Goal: Transaction & Acquisition: Purchase product/service

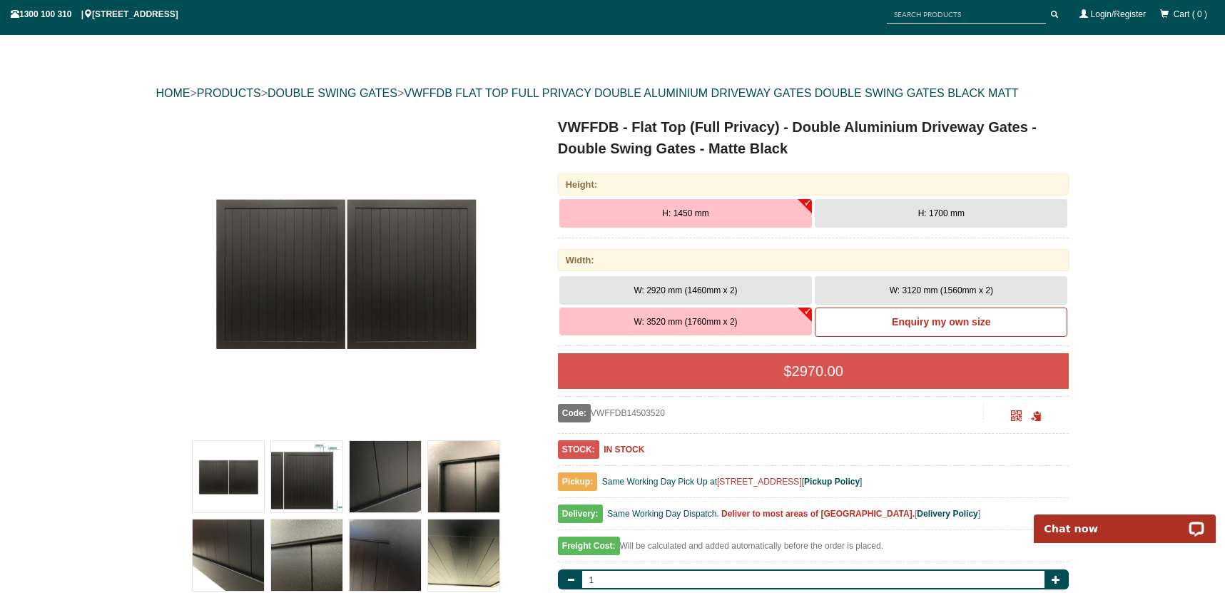
scroll to position [111, 0]
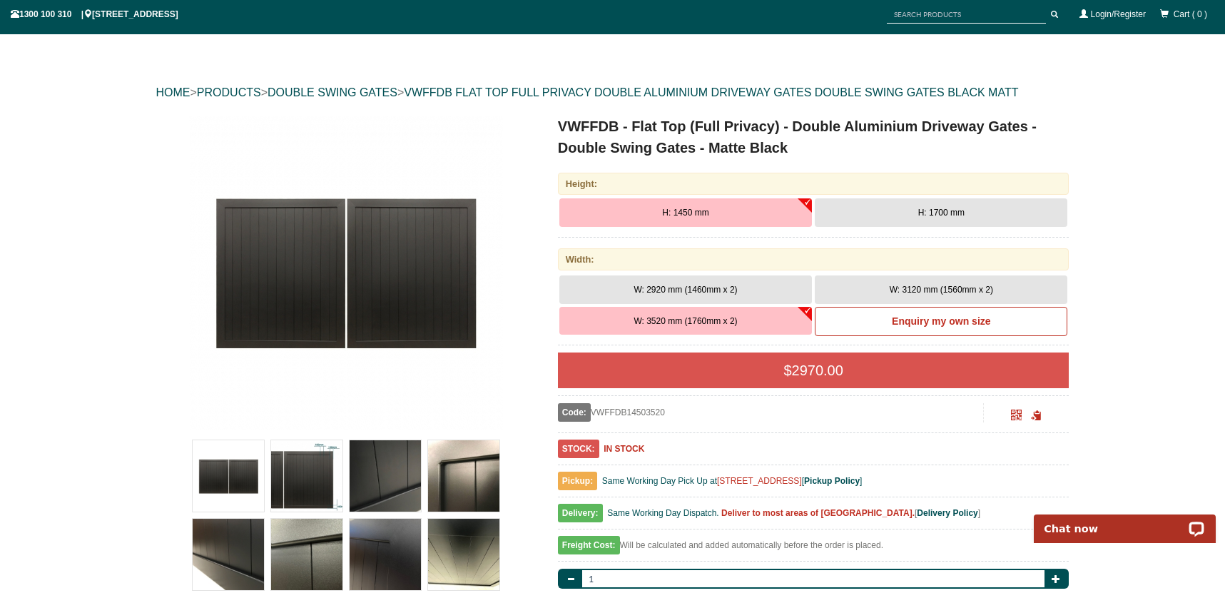
click at [894, 286] on span "W: 3120 mm (1560mm x 2)" at bounding box center [941, 290] width 103 height 10
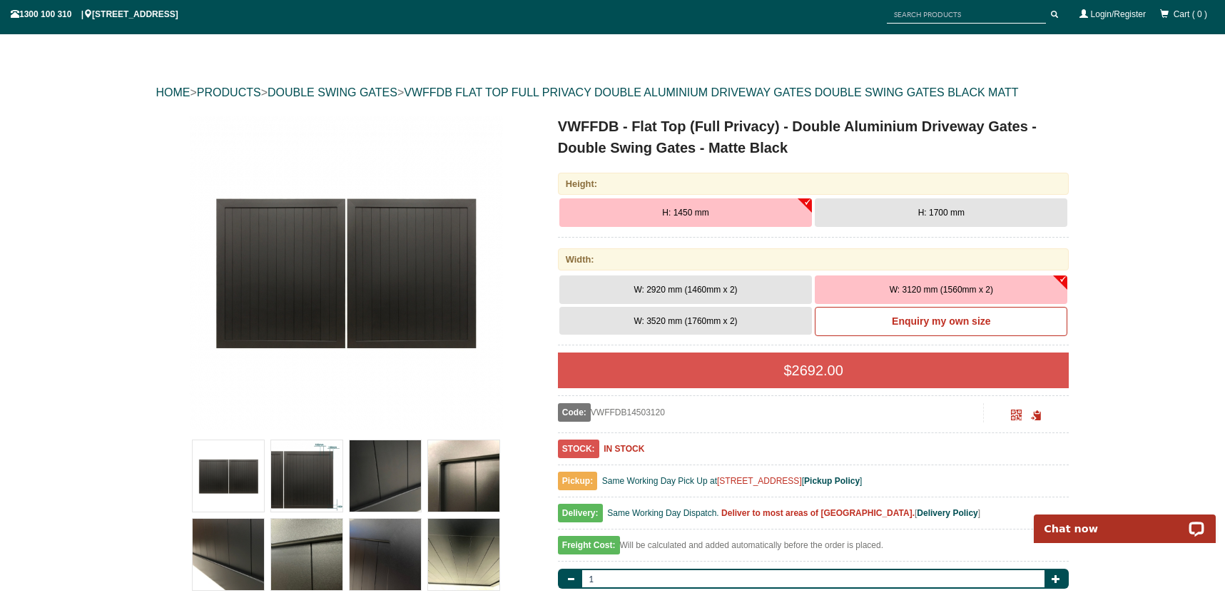
scroll to position [128, 0]
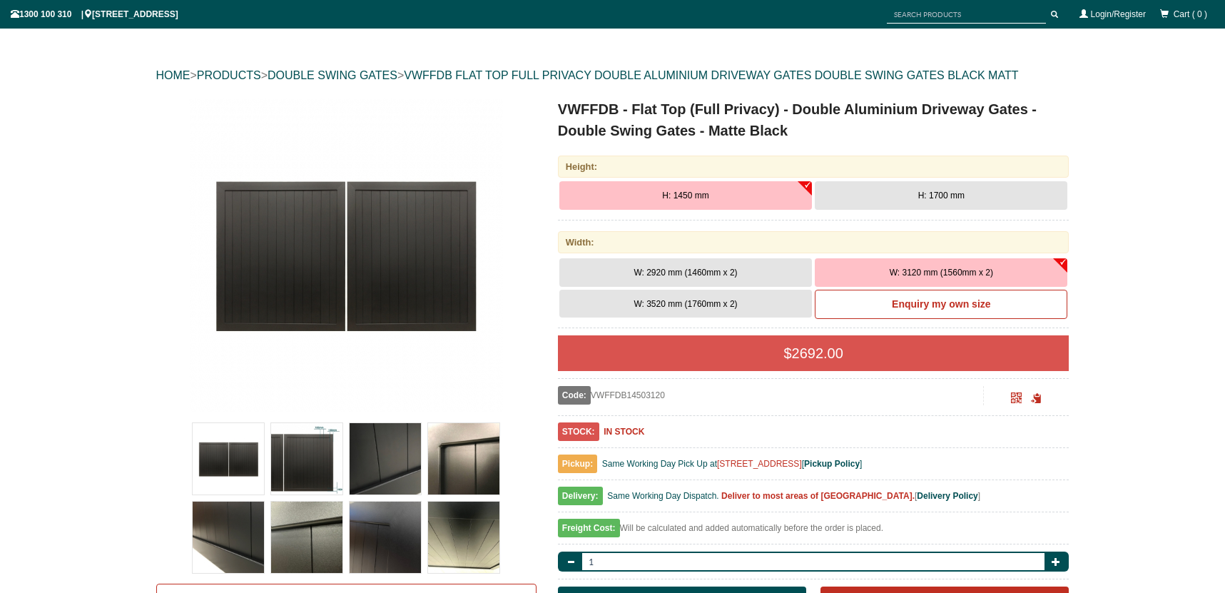
click at [947, 201] on button "H: 1700 mm" at bounding box center [941, 195] width 253 height 29
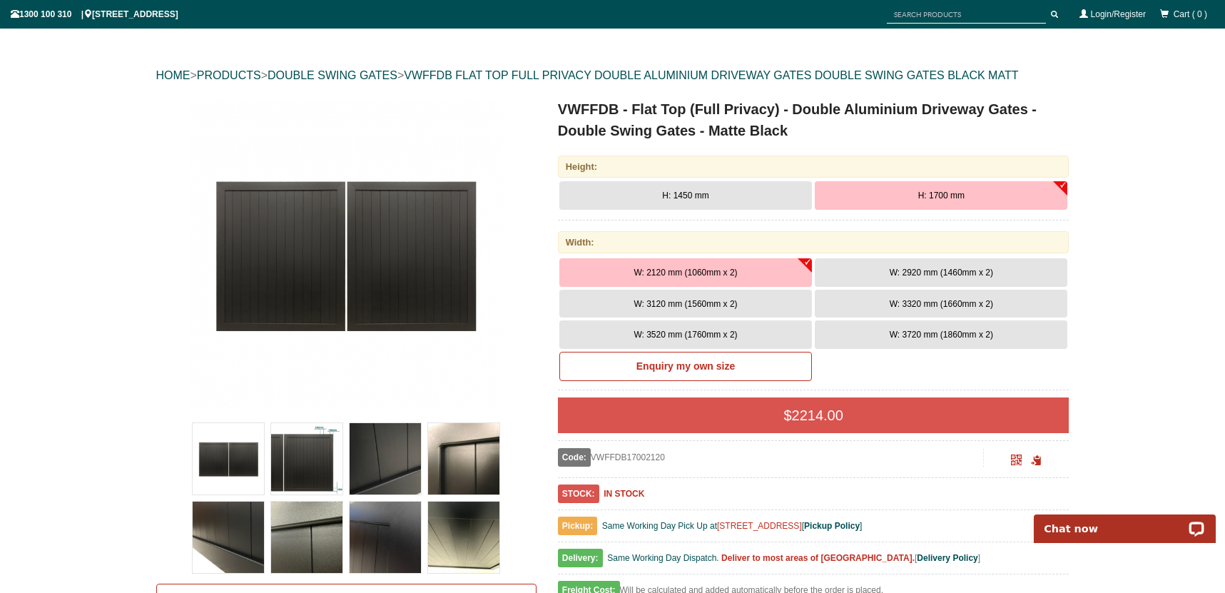
click at [714, 304] on span "W: 3120 mm (1560mm x 2)" at bounding box center [685, 304] width 103 height 10
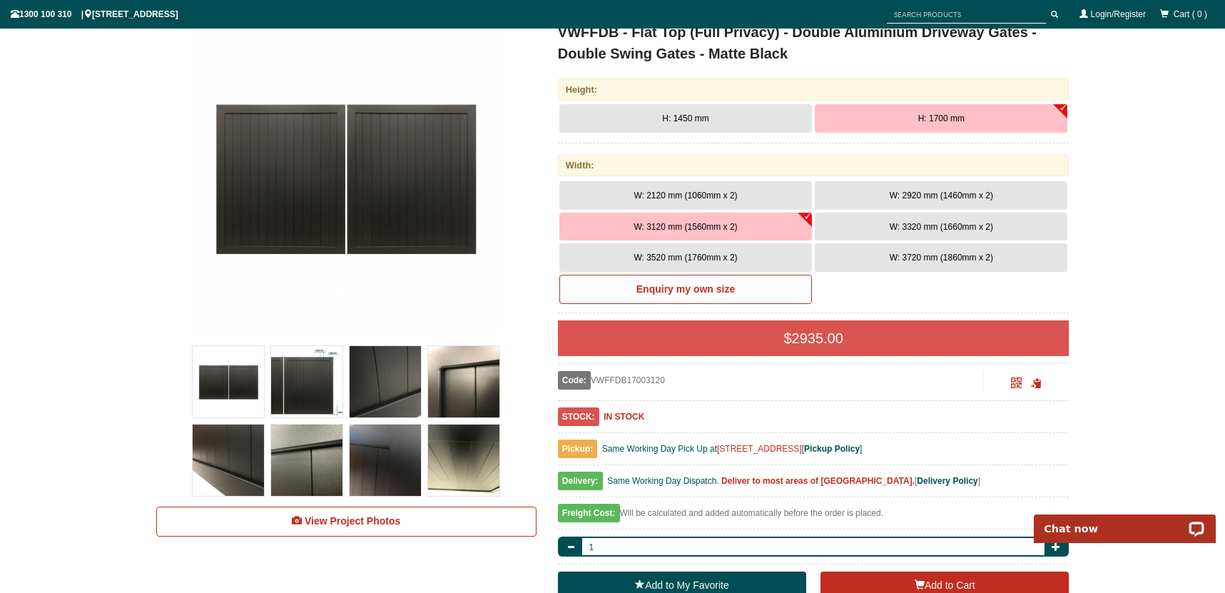
scroll to position [228, 0]
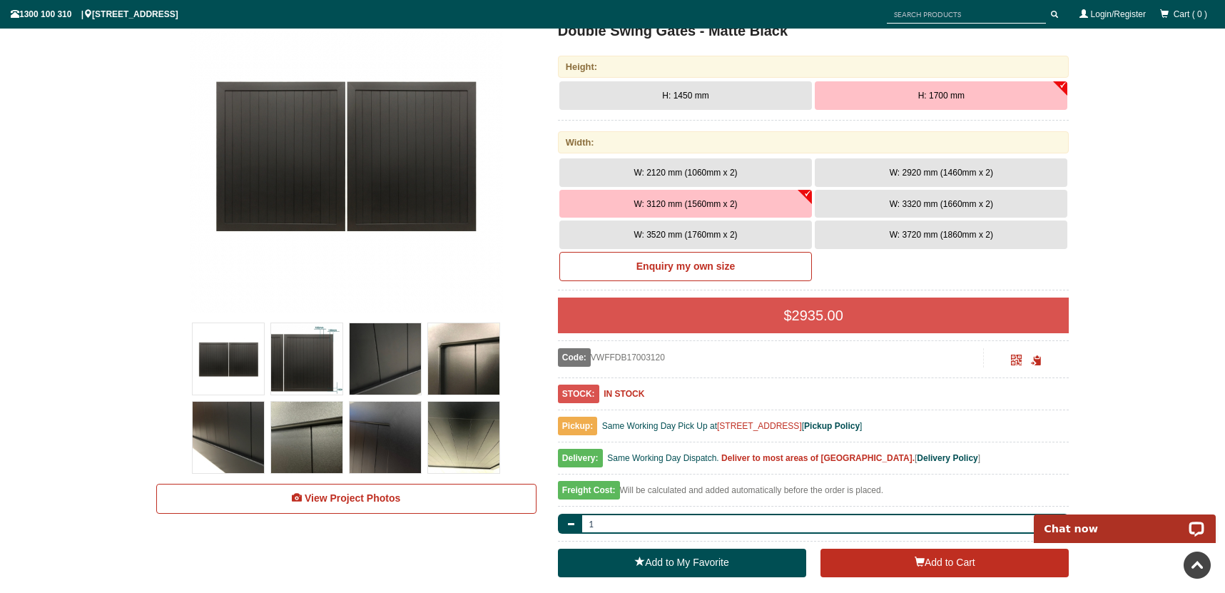
click at [278, 161] on img at bounding box center [346, 156] width 314 height 314
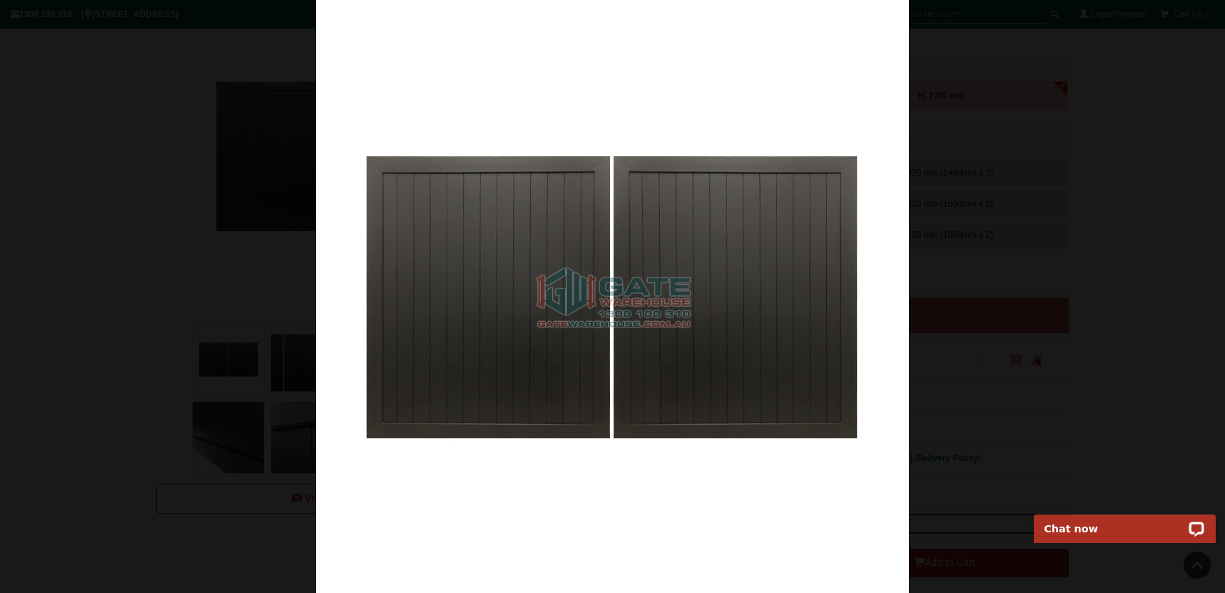
click at [1075, 214] on div at bounding box center [612, 296] width 1225 height 593
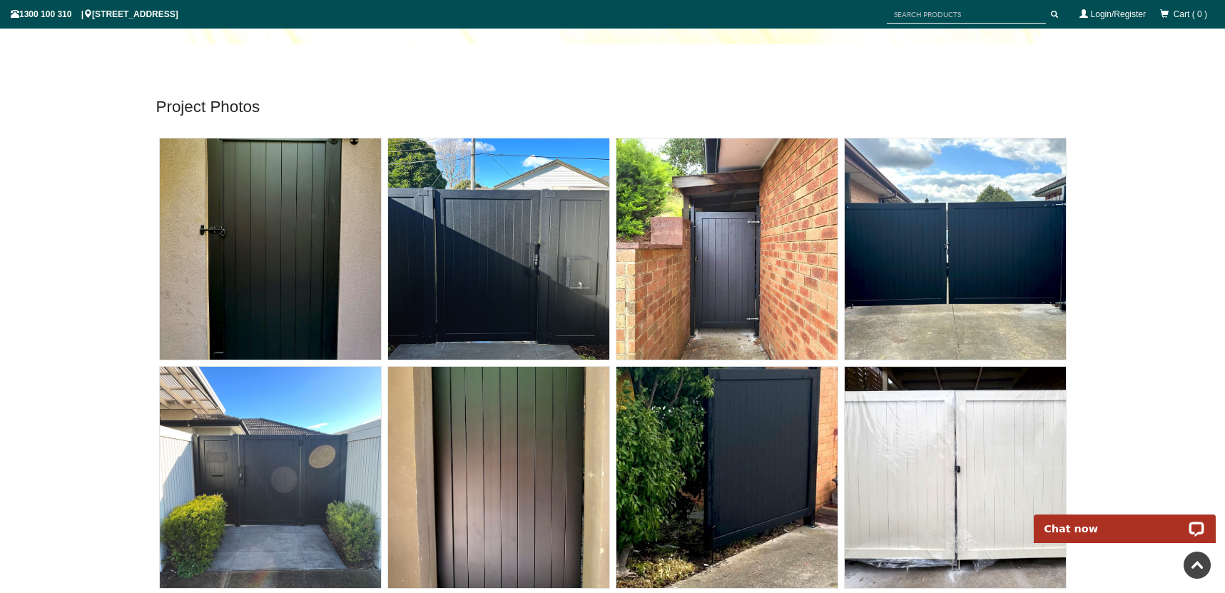
scroll to position [6144, 0]
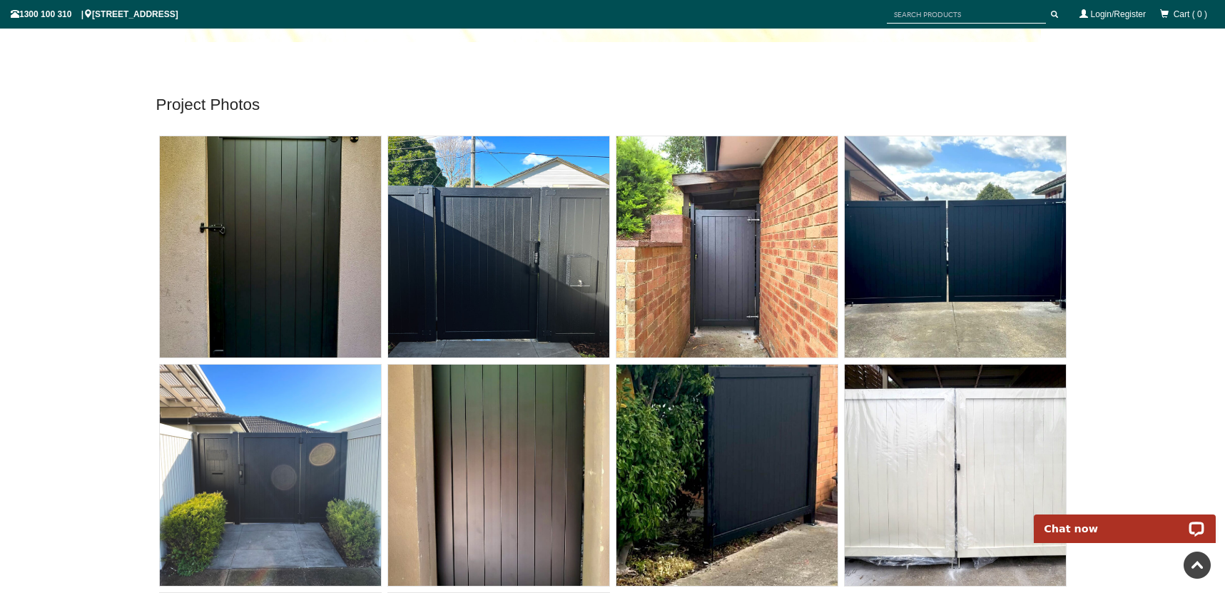
click at [916, 258] on img at bounding box center [955, 246] width 221 height 221
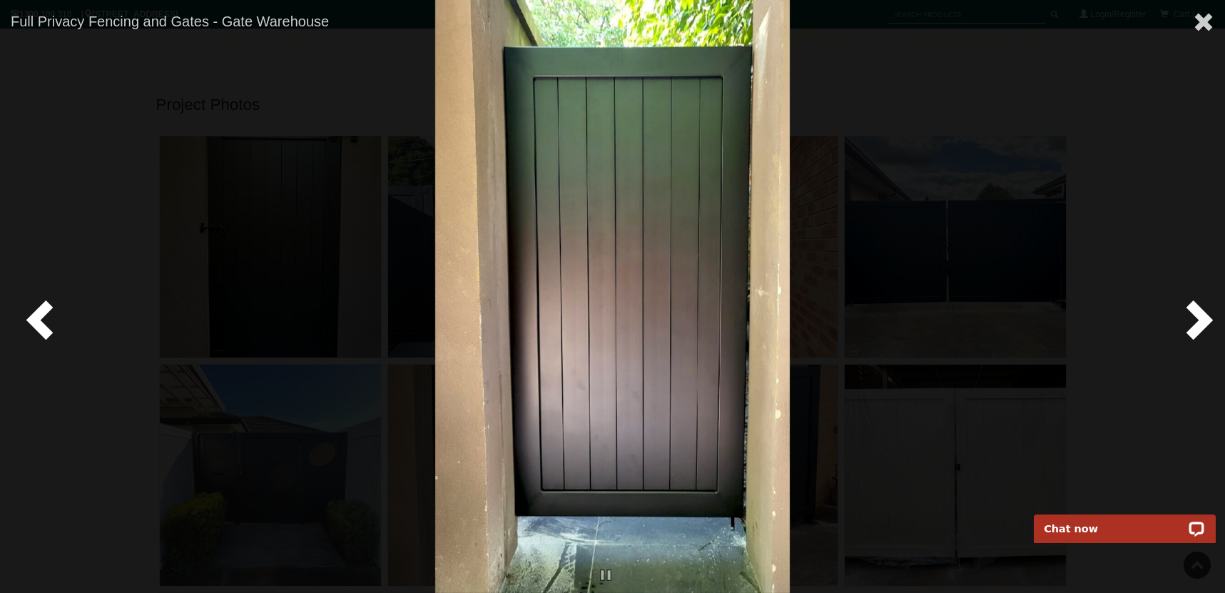
click at [1186, 309] on span at bounding box center [1196, 319] width 43 height 43
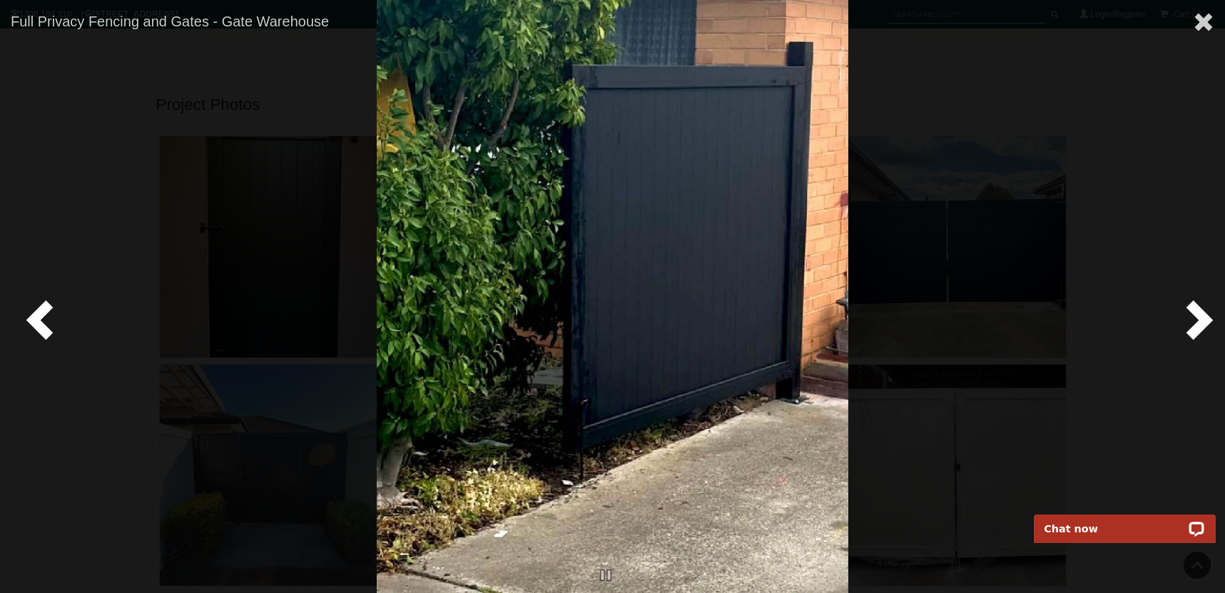
click at [1186, 309] on span at bounding box center [1196, 319] width 43 height 43
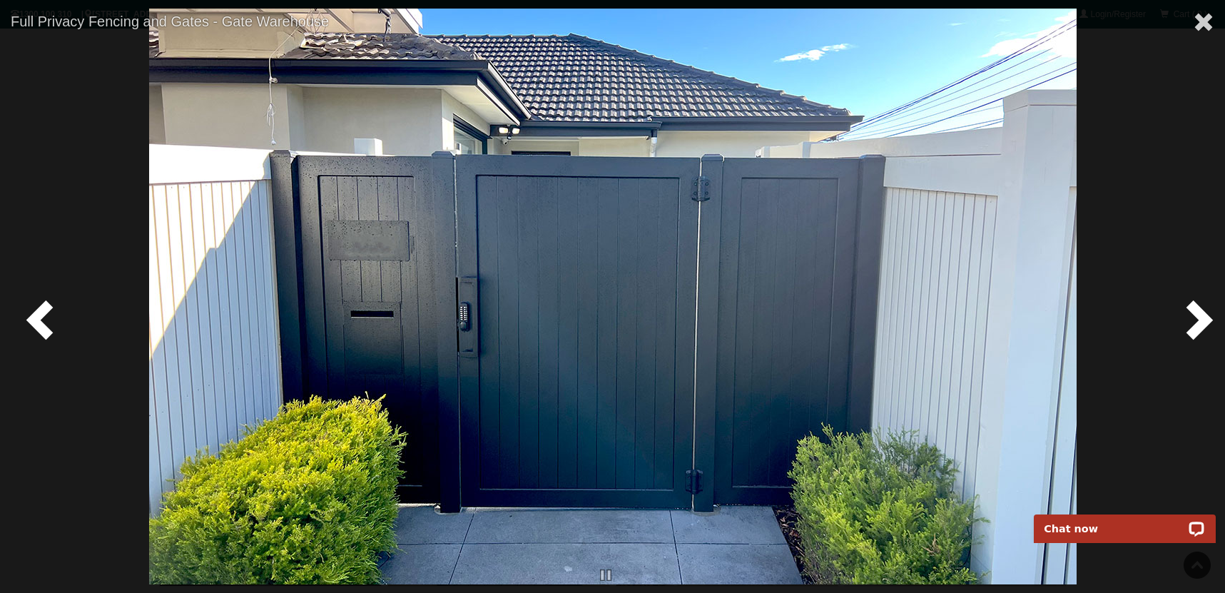
click at [1186, 309] on span at bounding box center [1196, 319] width 43 height 43
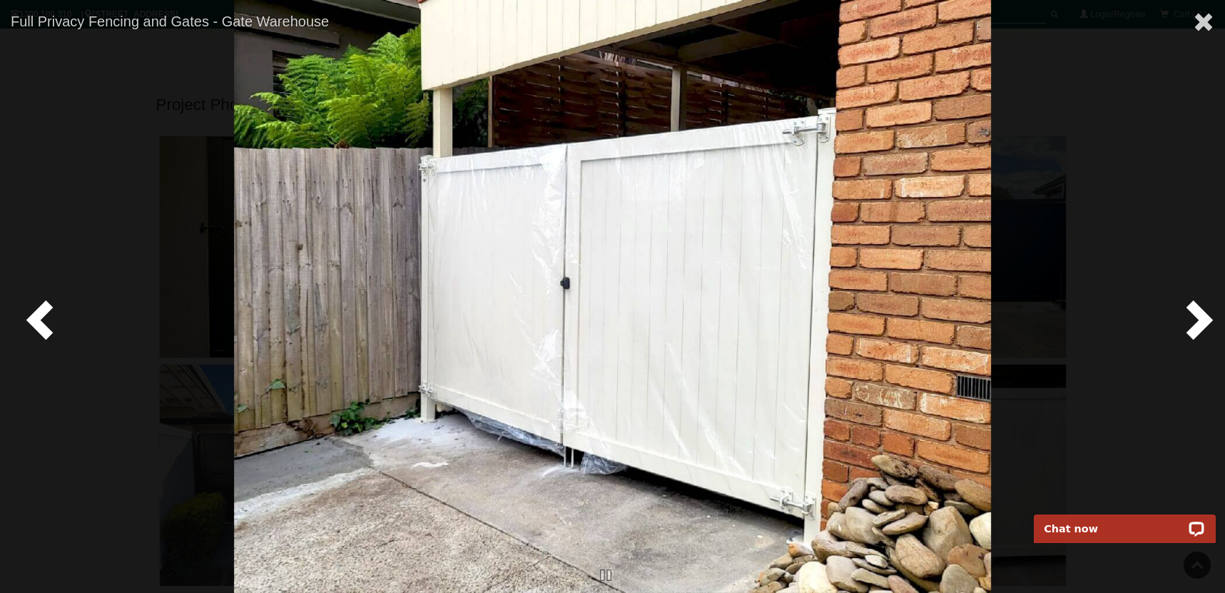
click at [1186, 309] on span at bounding box center [1196, 319] width 43 height 43
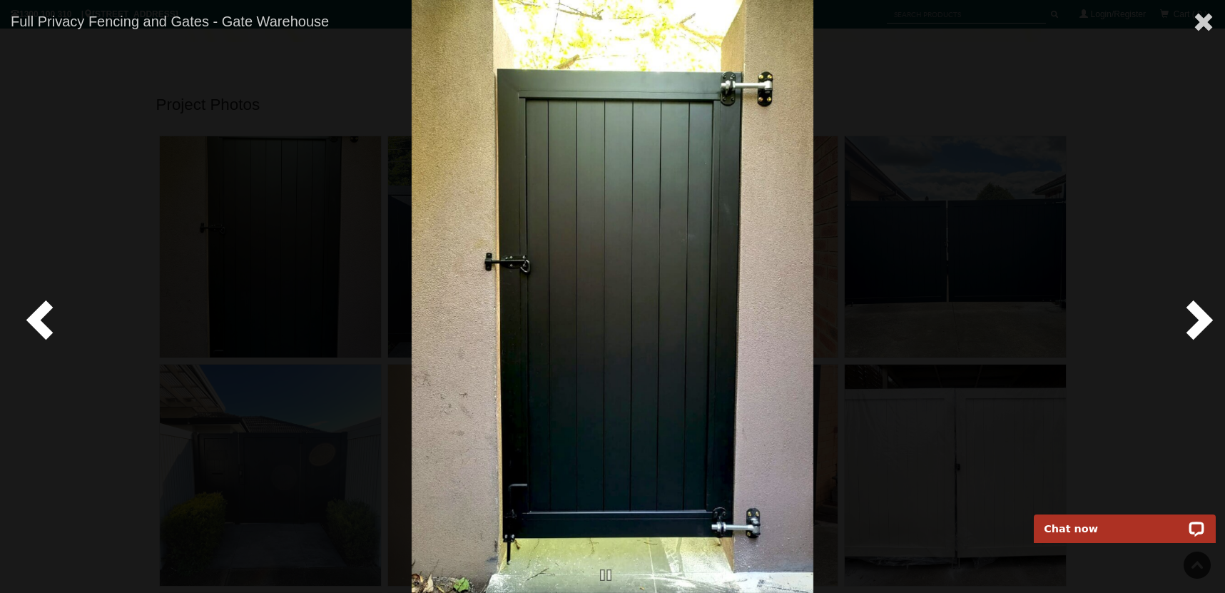
click at [1186, 309] on span at bounding box center [1196, 319] width 43 height 43
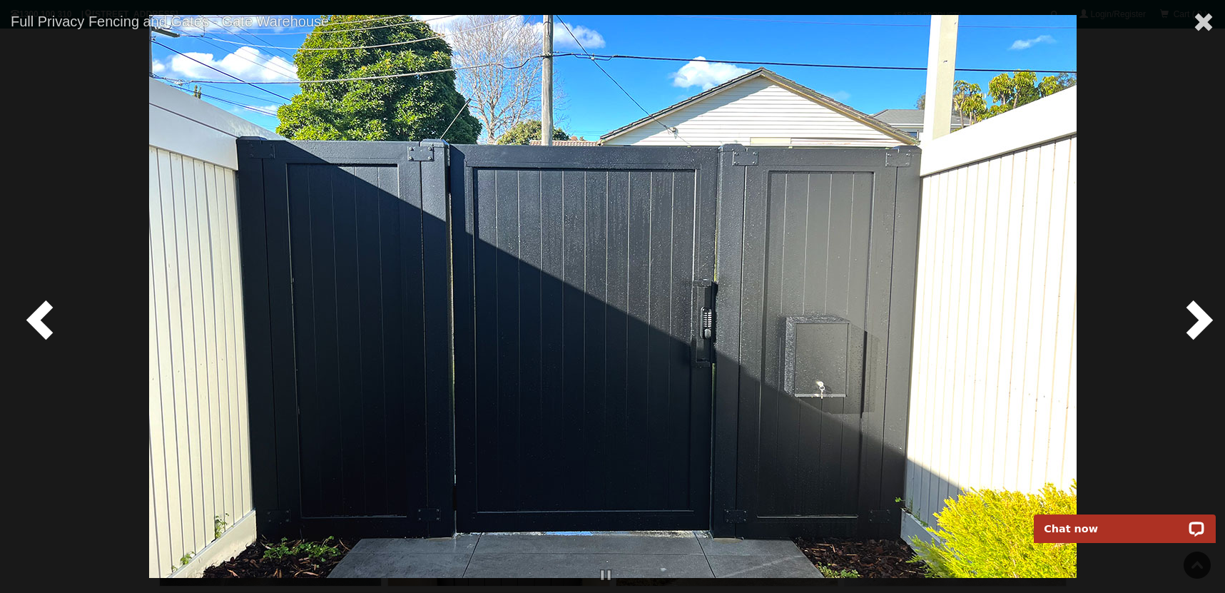
click at [1186, 309] on span at bounding box center [1196, 319] width 43 height 43
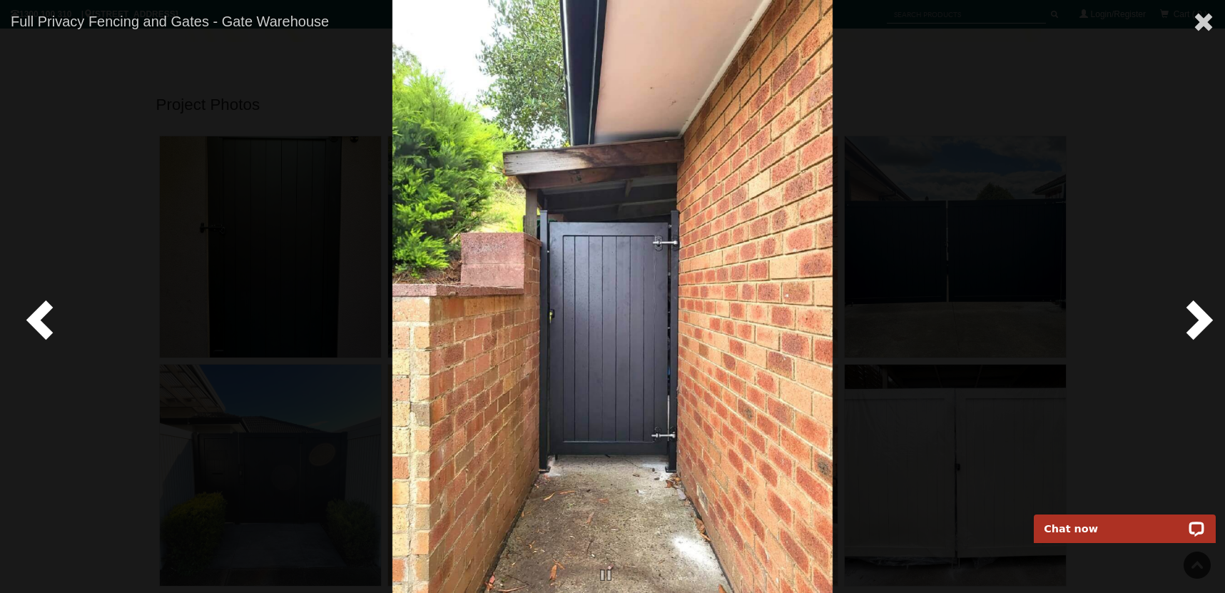
click at [1186, 309] on span at bounding box center [1196, 319] width 43 height 43
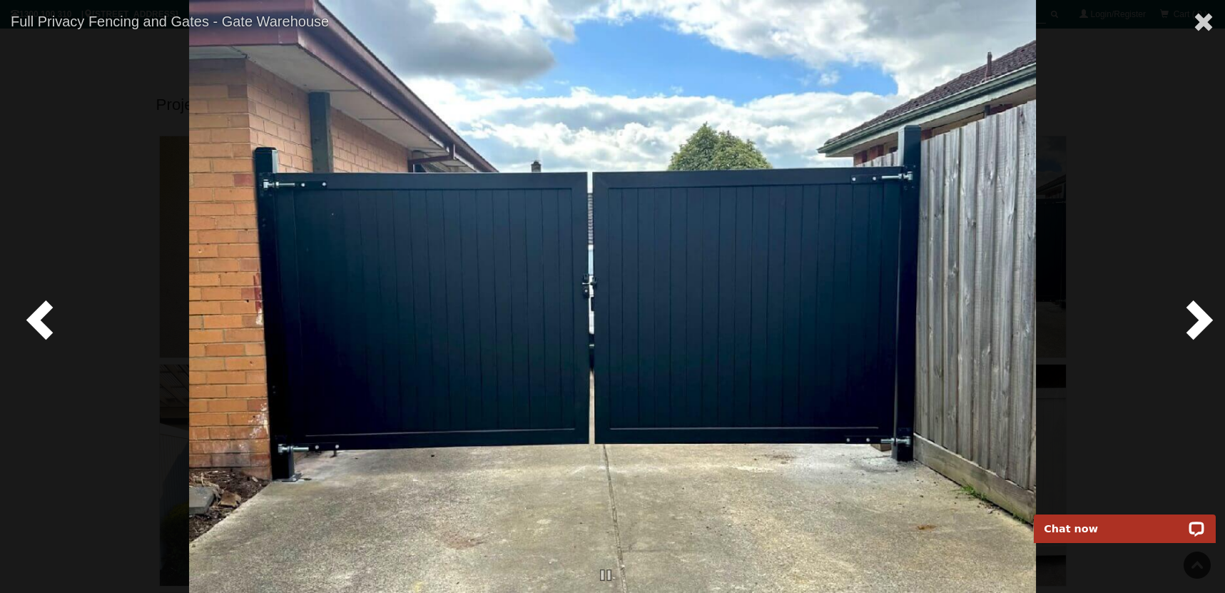
click at [1186, 309] on span at bounding box center [1196, 319] width 43 height 43
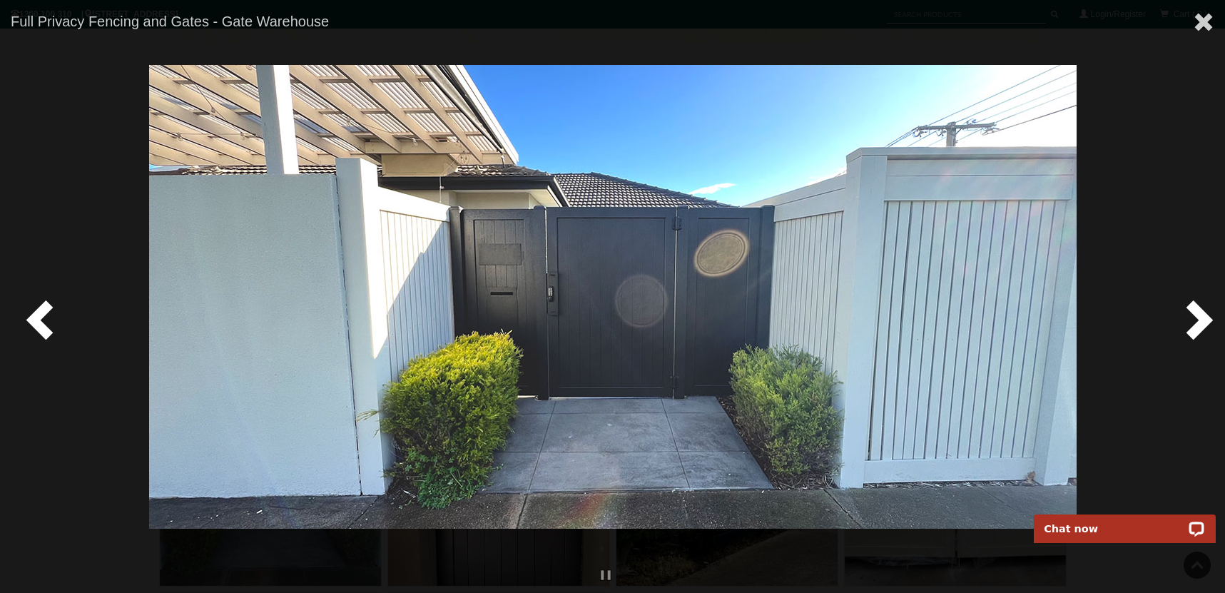
click at [1186, 309] on span at bounding box center [1196, 319] width 43 height 43
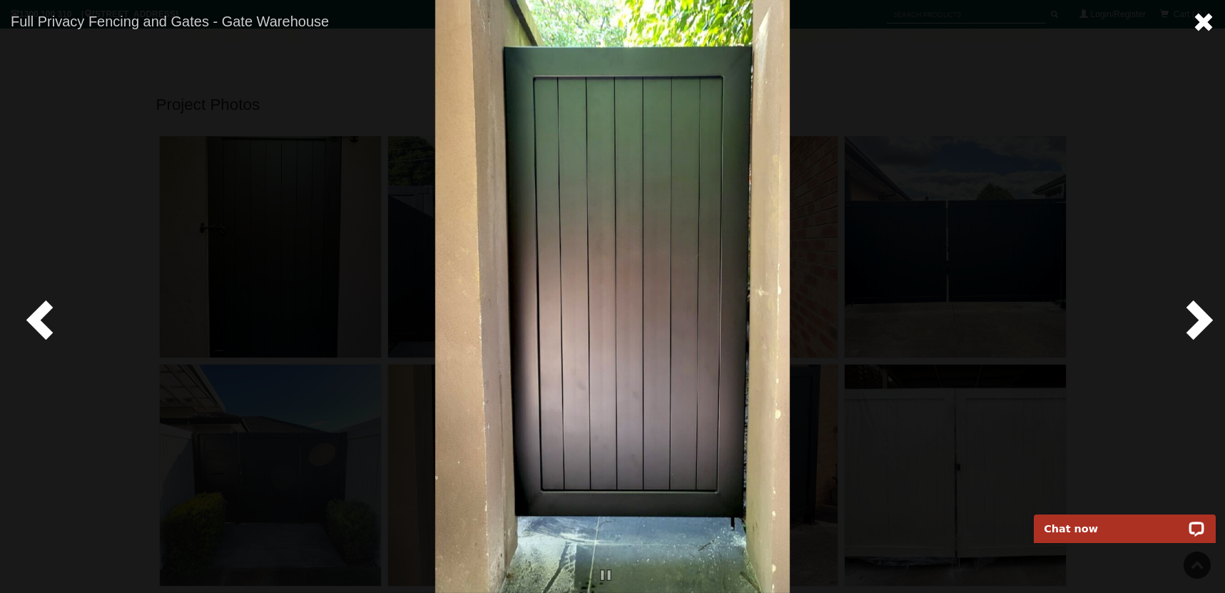
click at [1208, 16] on span at bounding box center [1203, 21] width 21 height 21
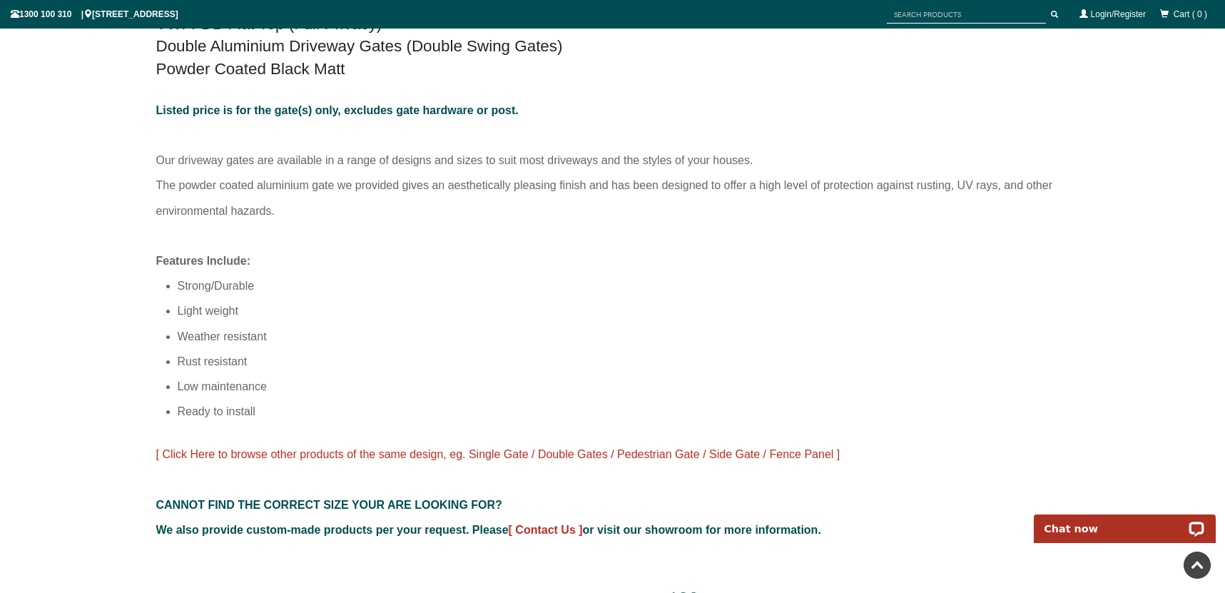
scroll to position [926, 0]
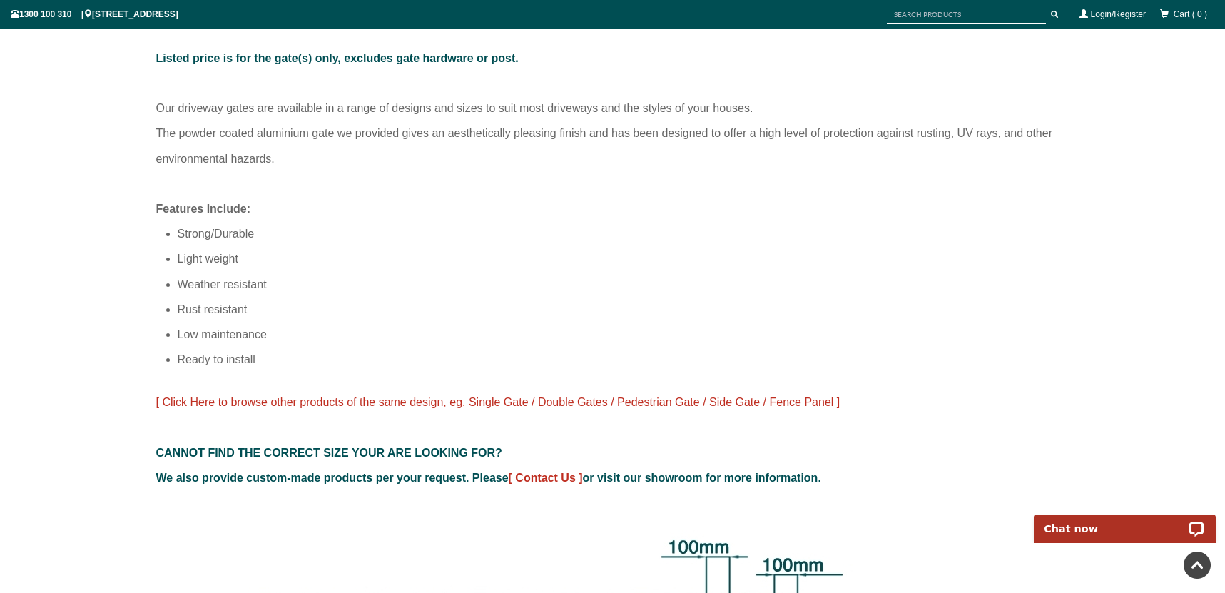
click at [273, 402] on span "[ Click Here to browse other products of the same design, eg. Single Gate / Dou…" at bounding box center [498, 402] width 684 height 12
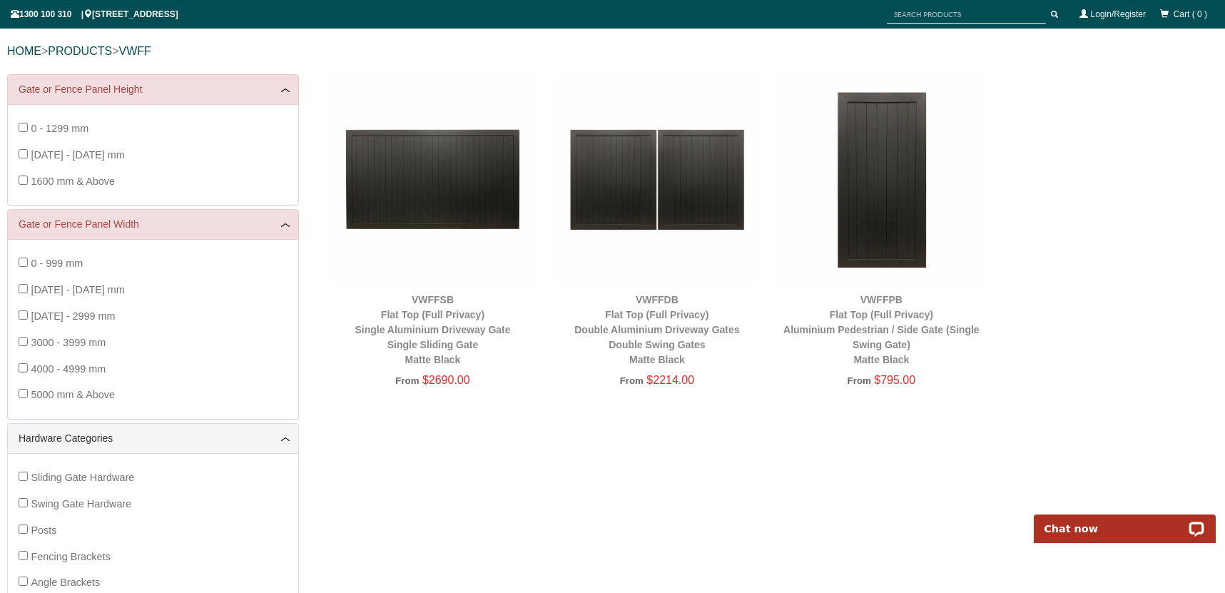
click at [886, 202] on img at bounding box center [882, 179] width 210 height 210
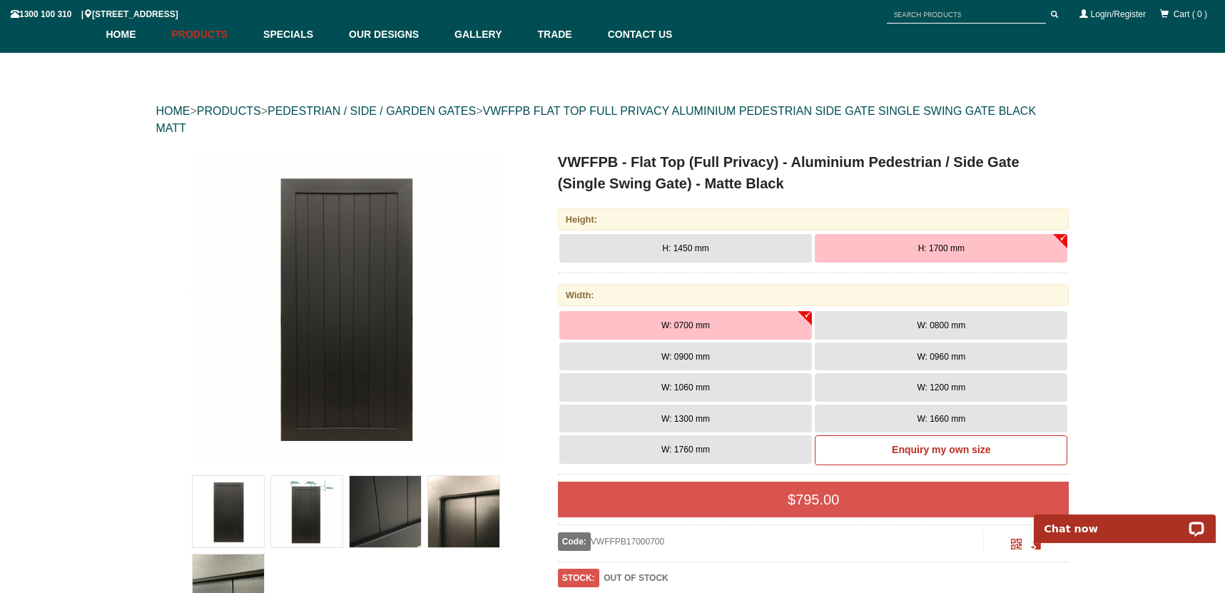
scroll to position [90, 0]
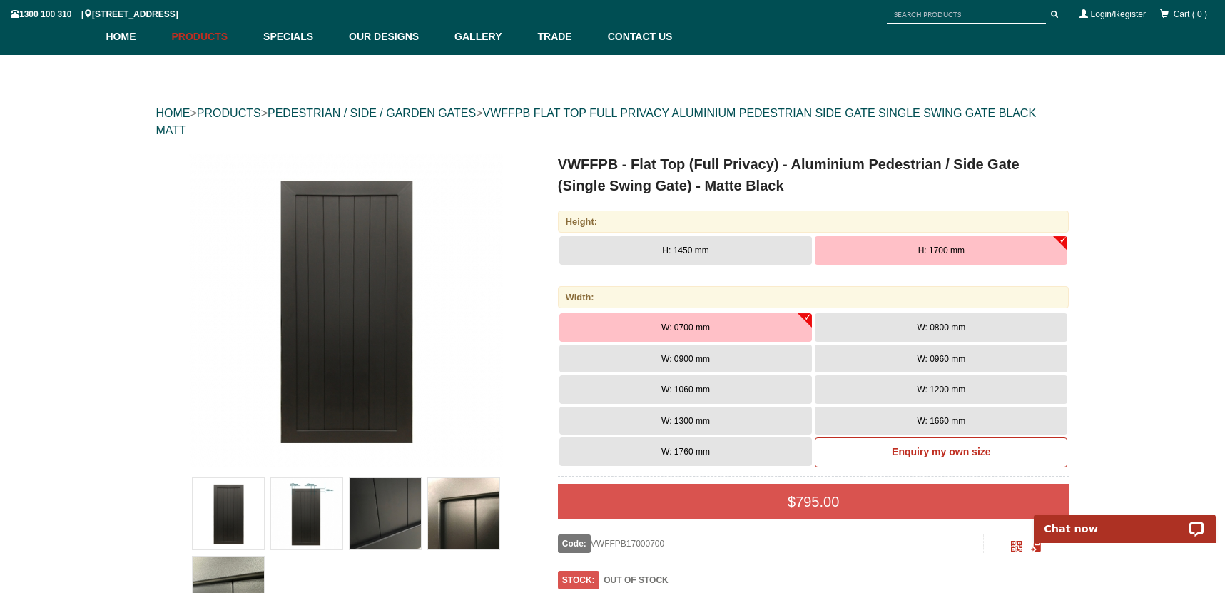
click at [725, 385] on button "W: 1060 mm" at bounding box center [686, 389] width 253 height 29
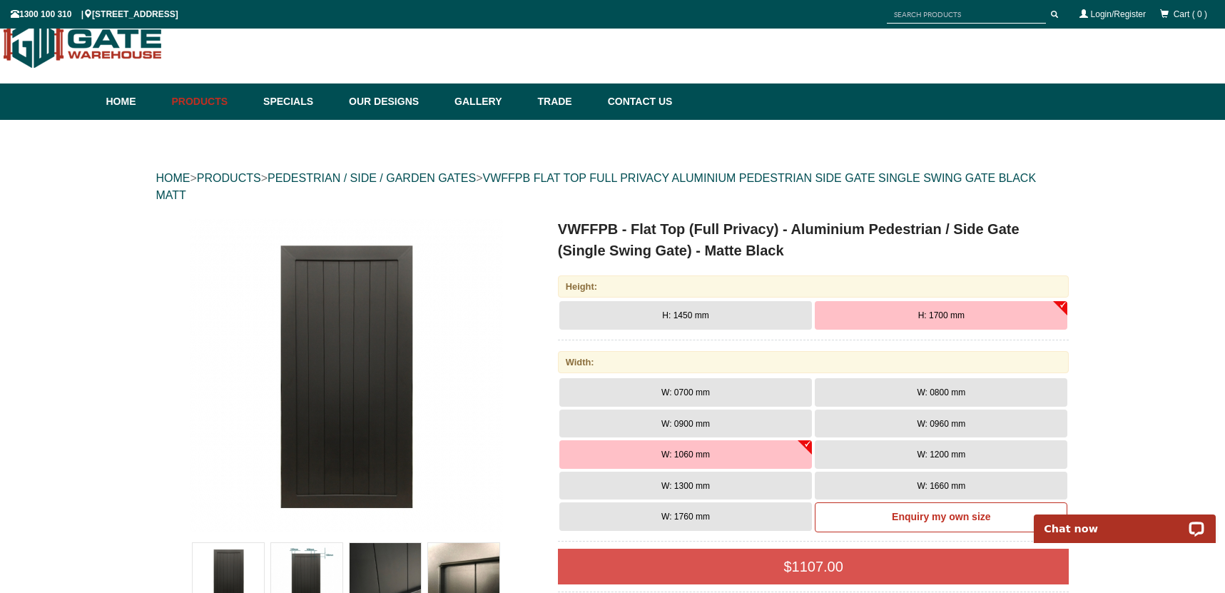
scroll to position [0, 0]
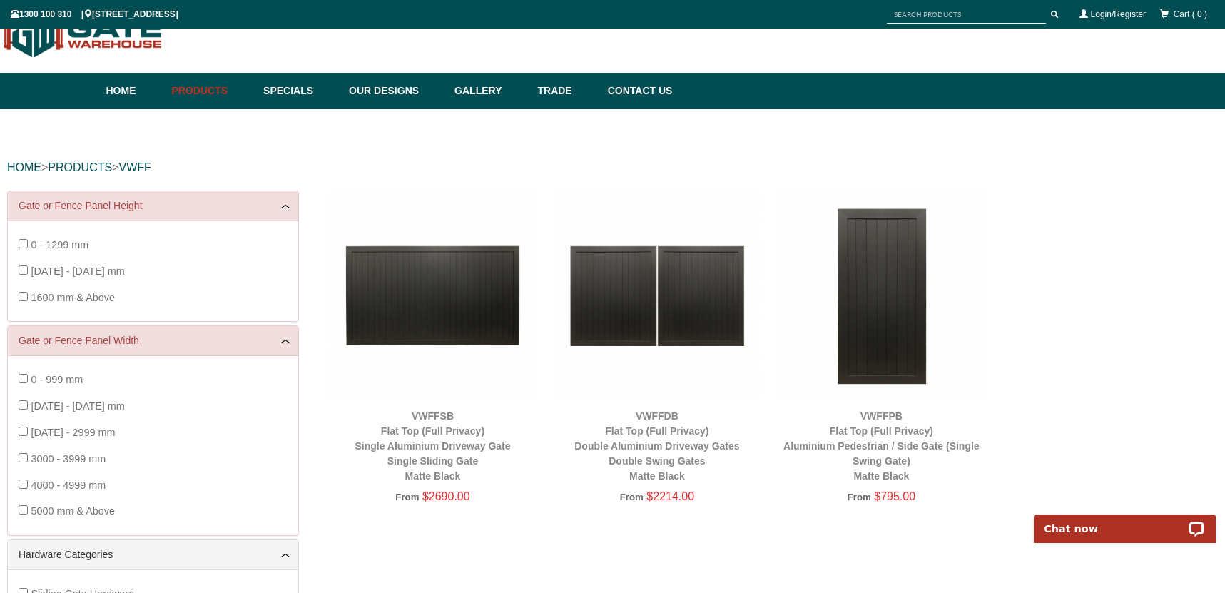
click at [876, 293] on img at bounding box center [882, 296] width 210 height 210
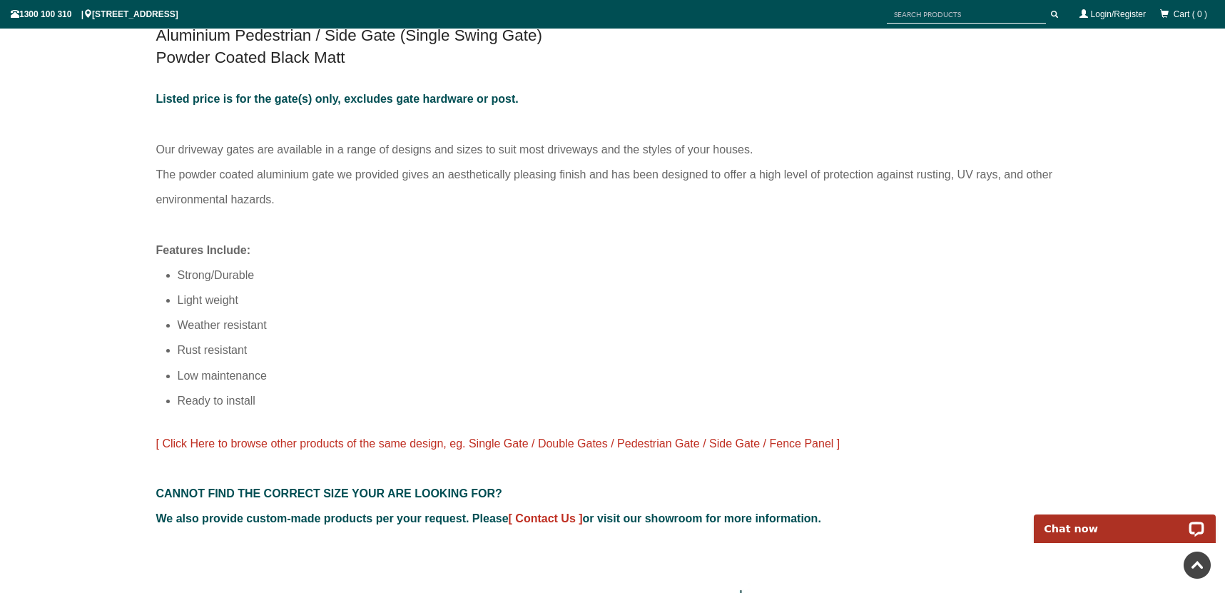
scroll to position [899, 0]
click at [505, 442] on span "[ Click Here to browse other products of the same design, eg. Single Gate / Dou…" at bounding box center [498, 443] width 684 height 12
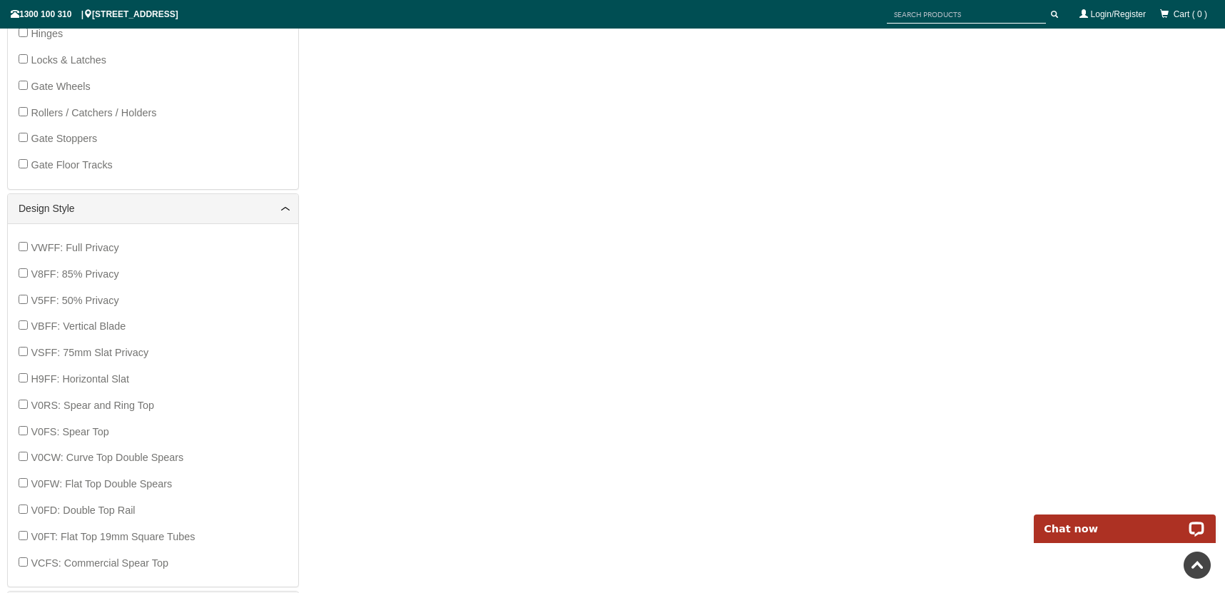
scroll to position [465, 0]
